Goal: Information Seeking & Learning: Learn about a topic

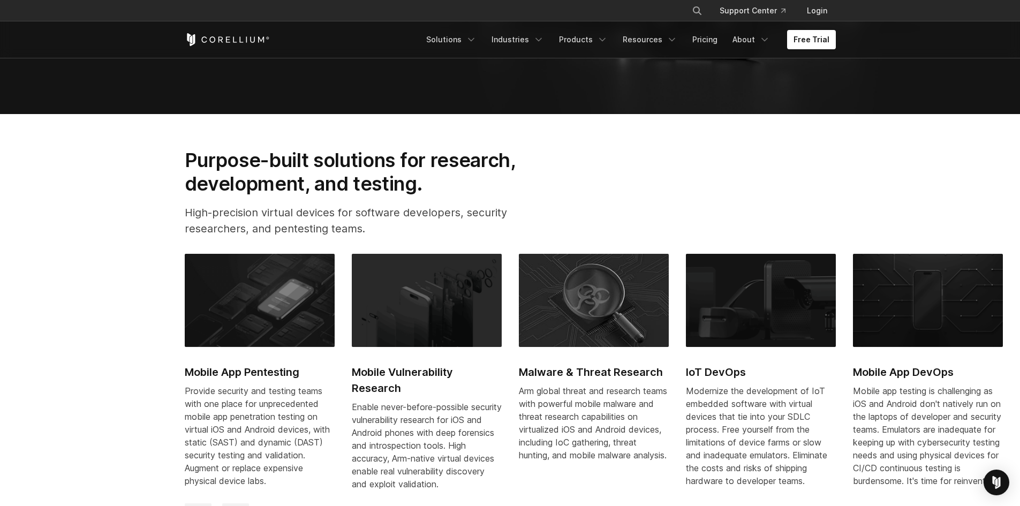
scroll to position [482, 0]
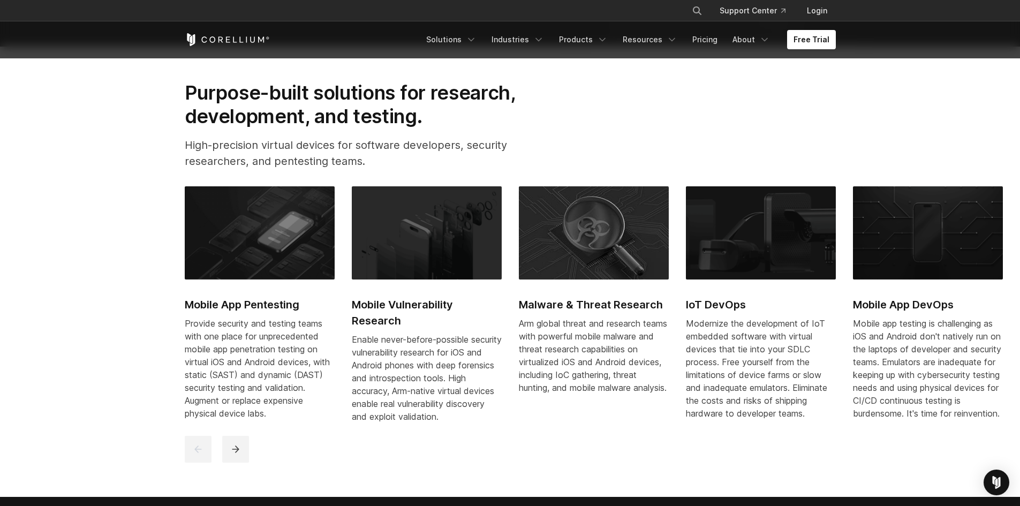
click at [89, 328] on section "Purpose-built solutions for research, development, and testing. High-precision …" at bounding box center [510, 272] width 1020 height 451
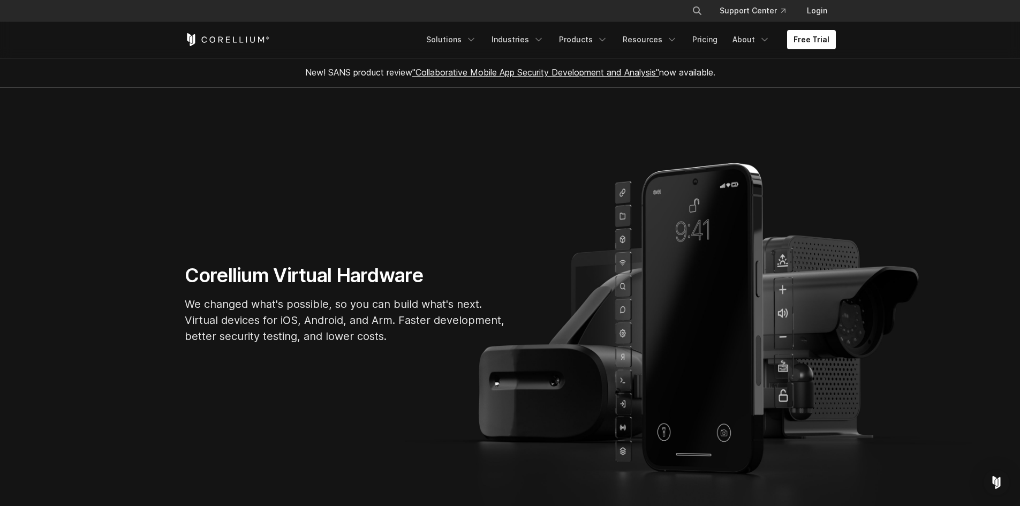
scroll to position [0, 0]
drag, startPoint x: 277, startPoint y: 276, endPoint x: 386, endPoint y: 274, distance: 109.3
click at [386, 274] on h1 "Corellium Virtual Hardware" at bounding box center [345, 276] width 321 height 24
click at [388, 273] on h1 "Corellium Virtual Hardware" at bounding box center [345, 276] width 321 height 24
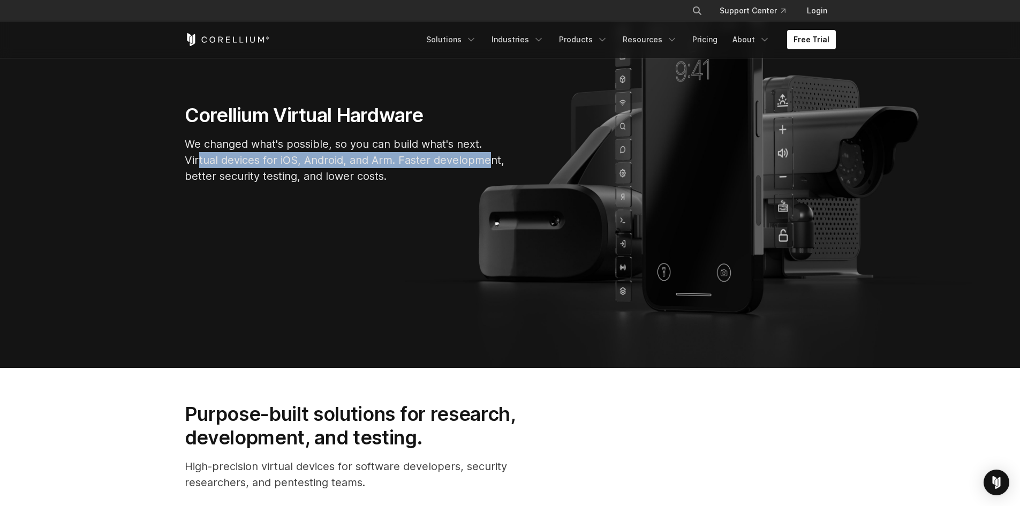
drag, startPoint x: 202, startPoint y: 160, endPoint x: 489, endPoint y: 163, distance: 287.1
click at [489, 163] on p "We changed what's possible, so you can build what's next. Virtual devices for i…" at bounding box center [345, 160] width 321 height 48
drag, startPoint x: 506, startPoint y: 159, endPoint x: 215, endPoint y: 154, distance: 290.4
click at [215, 154] on p "We changed what's possible, so you can build what's next. Virtual devices for i…" at bounding box center [345, 160] width 321 height 48
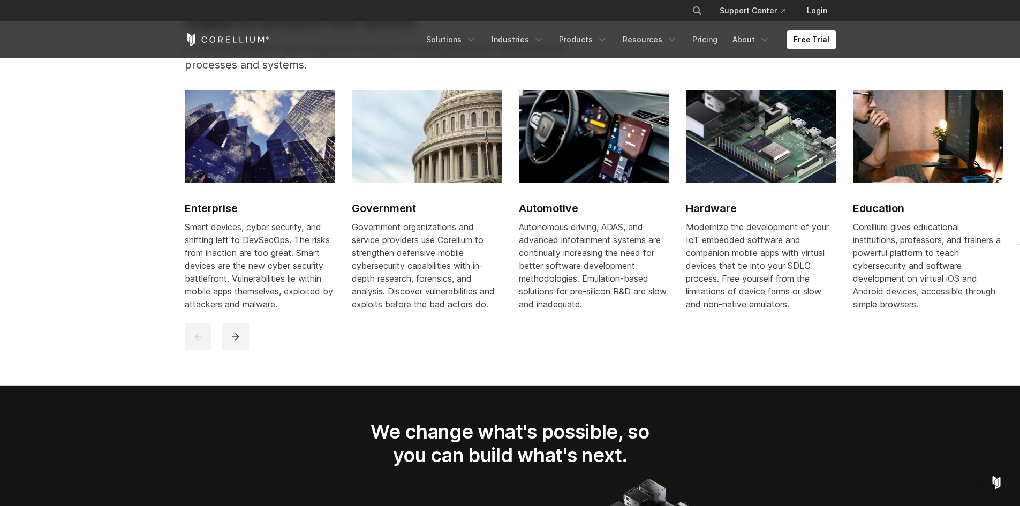
scroll to position [1371, 0]
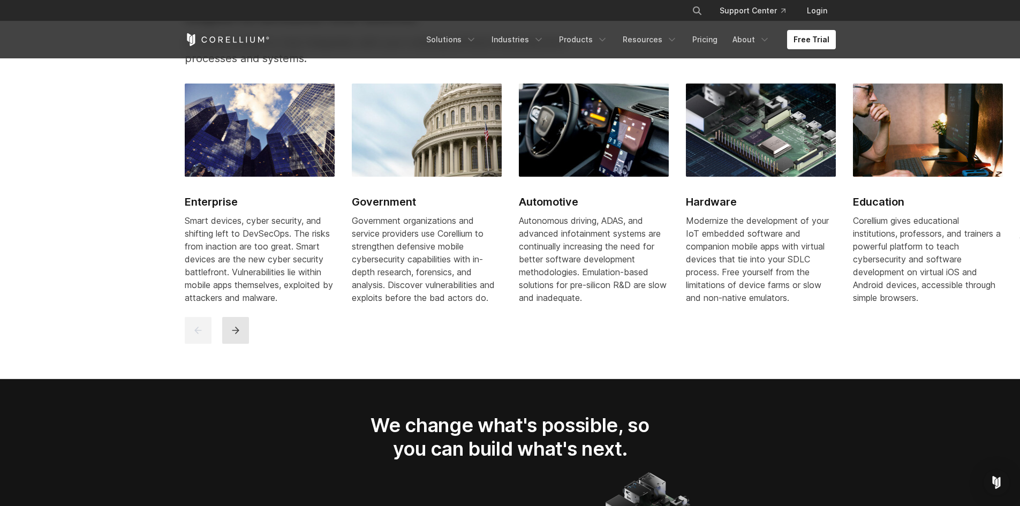
click at [241, 342] on button "next" at bounding box center [235, 330] width 27 height 27
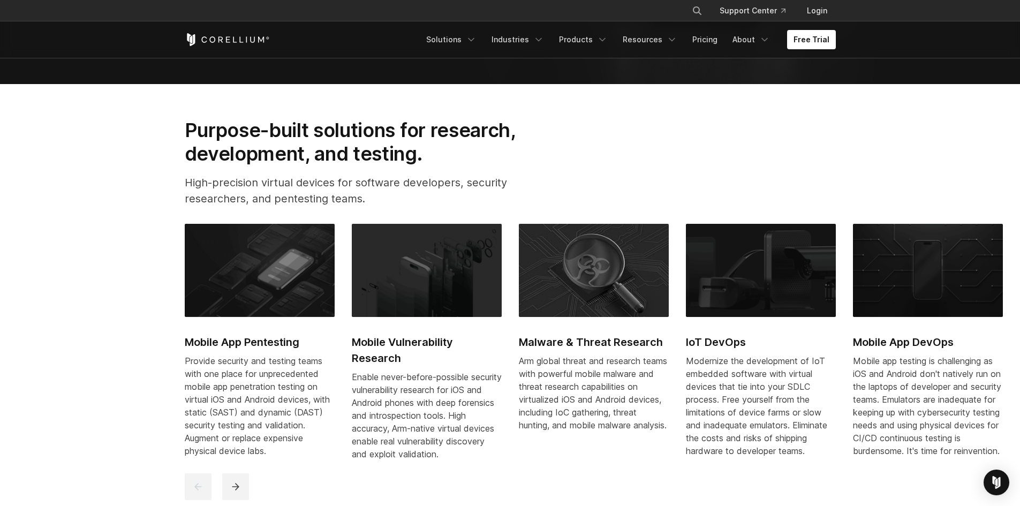
scroll to position [212, 0]
